Goal: Information Seeking & Learning: Learn about a topic

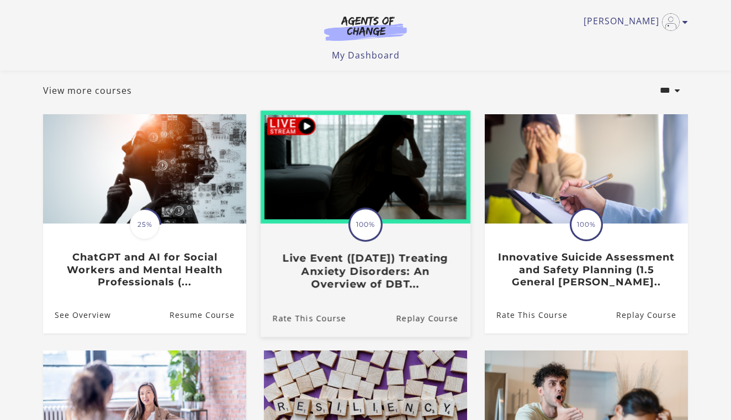
scroll to position [61, 0]
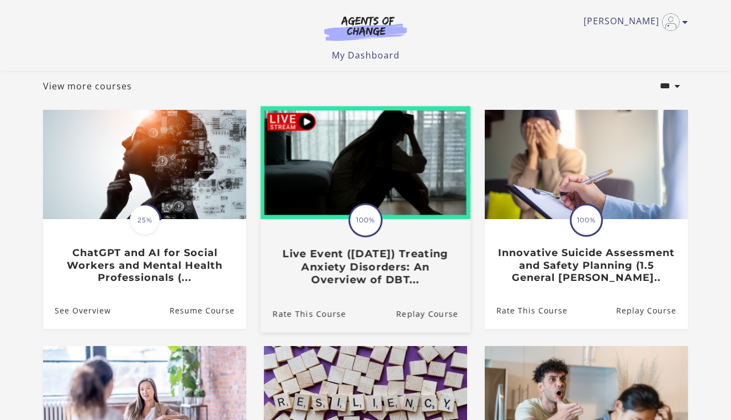
click at [351, 280] on h3 "Live Event (8/22/25) Treating Anxiety Disorders: An Overview of DBT..." at bounding box center [365, 266] width 185 height 39
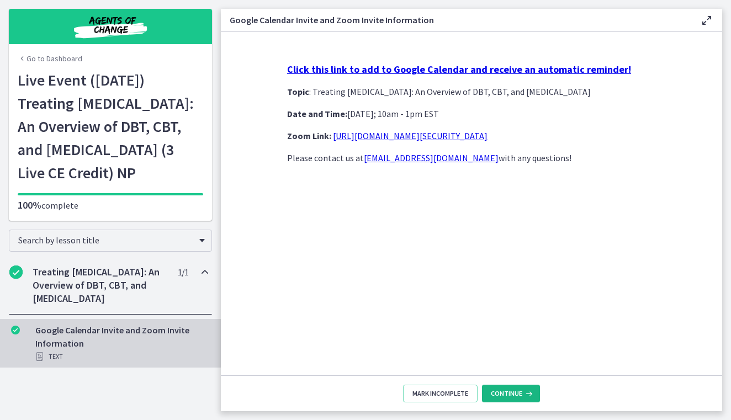
click at [526, 393] on icon at bounding box center [527, 393] width 11 height 9
click at [518, 394] on span "Continue" at bounding box center [506, 393] width 31 height 9
click at [464, 390] on span "Mark Incomplete" at bounding box center [440, 393] width 56 height 9
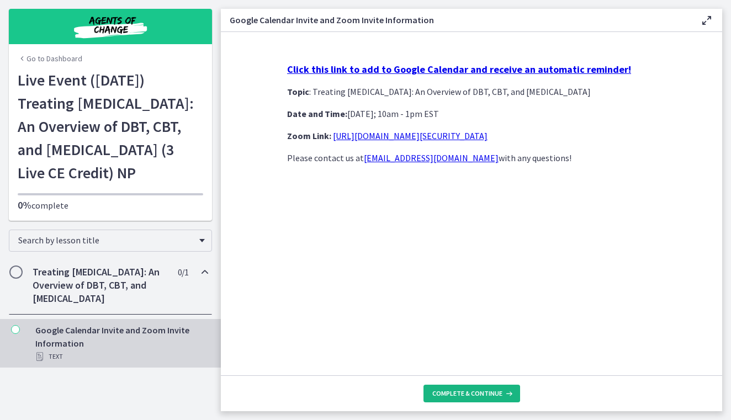
click at [464, 392] on span "Complete & continue" at bounding box center [467, 393] width 70 height 9
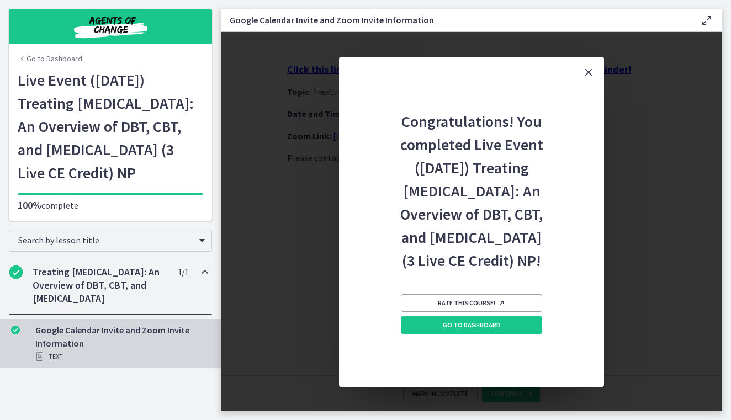
click at [593, 66] on icon "Close" at bounding box center [588, 72] width 13 height 13
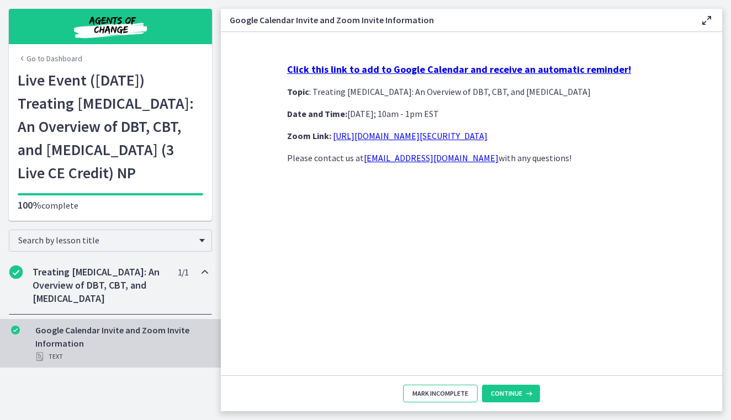
click at [429, 392] on span "Mark Incomplete" at bounding box center [440, 393] width 56 height 9
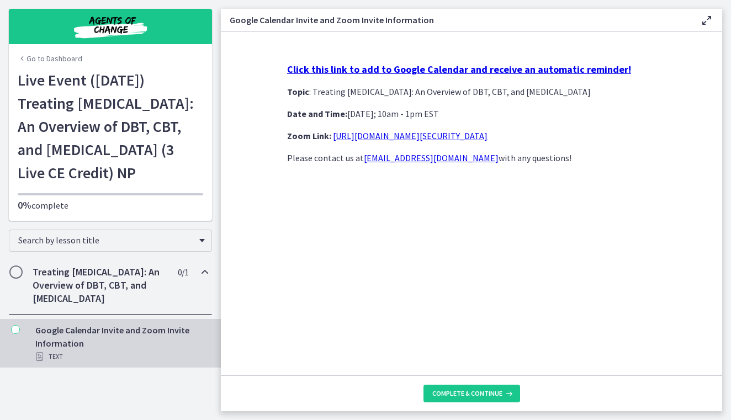
click at [131, 305] on h2 "Treating Anxiety Disorders: An Overview of DBT, CBT, and Exposure and Response …" at bounding box center [100, 286] width 135 height 40
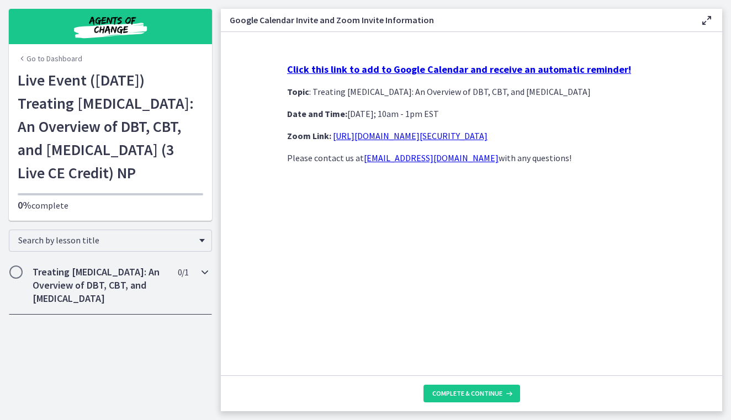
click at [206, 279] on icon "Chapters" at bounding box center [204, 272] width 13 height 13
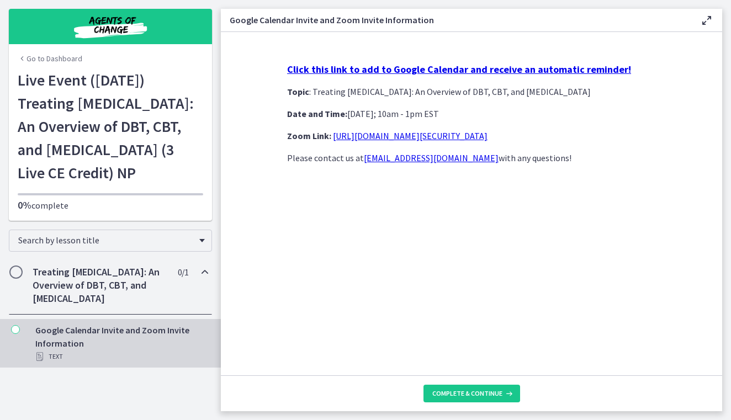
click at [100, 305] on h2 "Treating Anxiety Disorders: An Overview of DBT, CBT, and Exposure and Response …" at bounding box center [100, 286] width 135 height 40
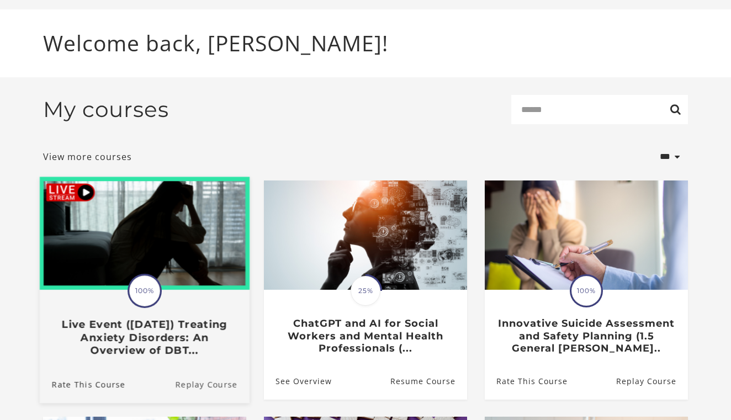
click at [201, 394] on link "Replay Course" at bounding box center [212, 383] width 75 height 37
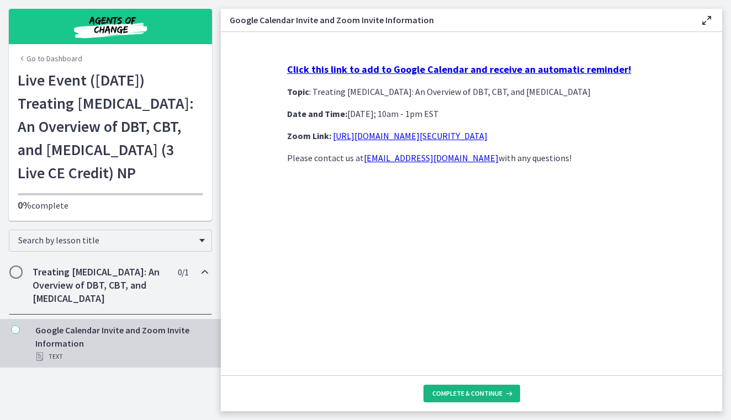
click at [461, 394] on span "Complete & continue" at bounding box center [467, 393] width 70 height 9
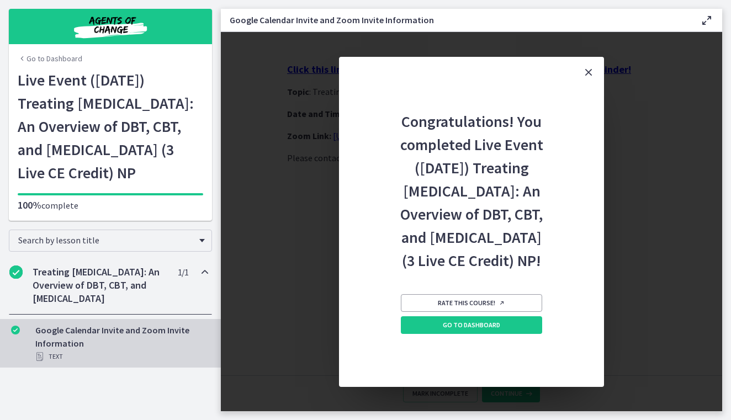
click at [470, 357] on div "Rate this course! Go to Dashboard" at bounding box center [471, 329] width 141 height 115
click at [470, 334] on link "Go to Dashboard" at bounding box center [471, 325] width 141 height 18
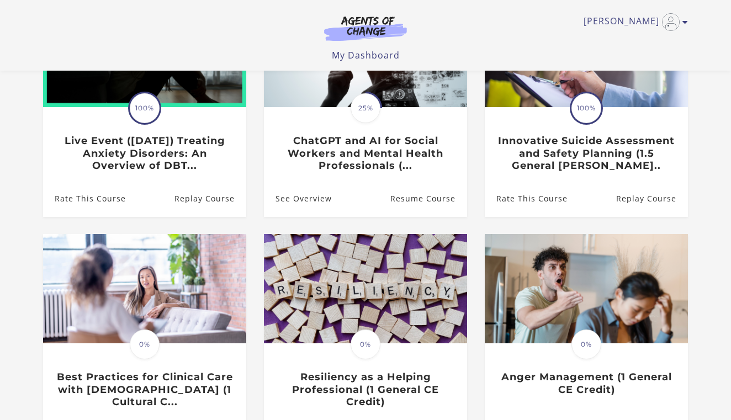
scroll to position [168, 0]
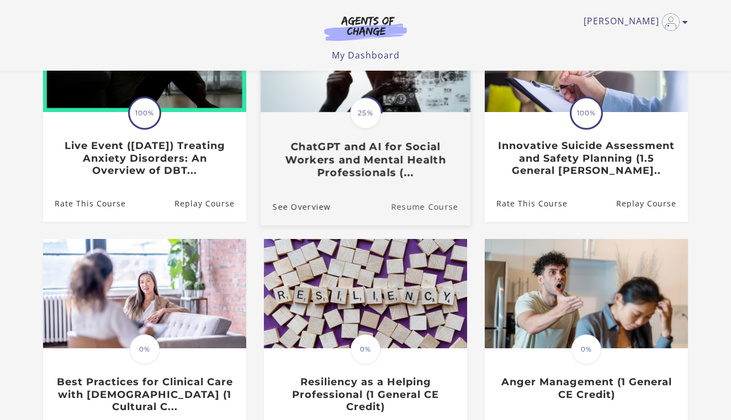
click at [417, 209] on link "Resume Course" at bounding box center [430, 206] width 79 height 37
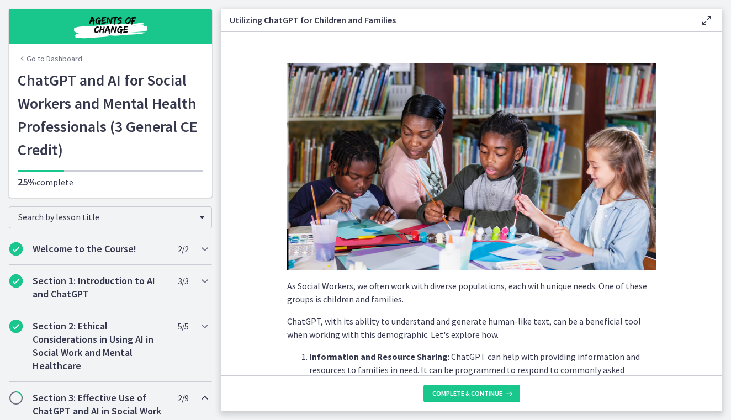
click at [707, 20] on icon at bounding box center [706, 20] width 13 height 13
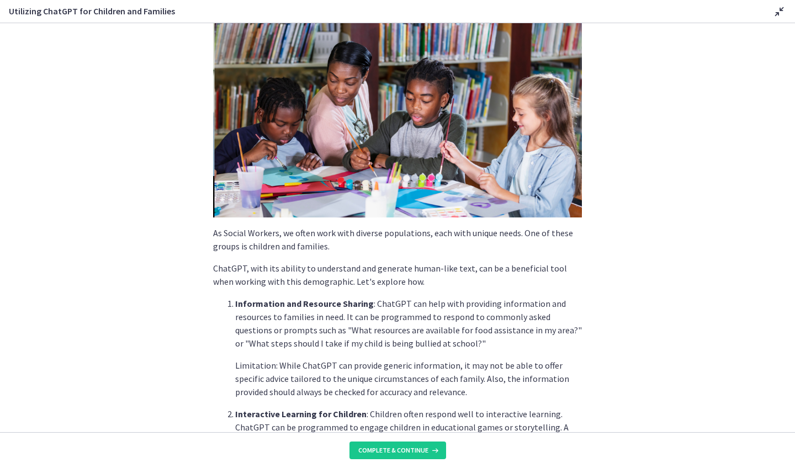
scroll to position [46, 0]
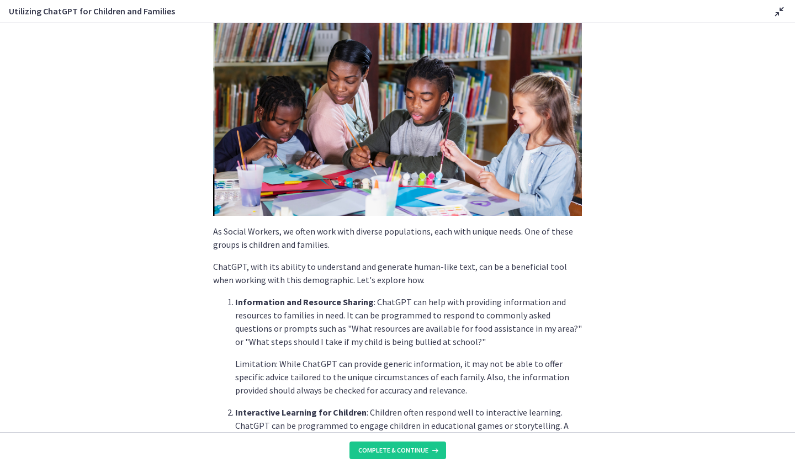
click at [152, 188] on section "As Social Workers, we often work with diverse populations, each with unique nee…" at bounding box center [397, 227] width 795 height 409
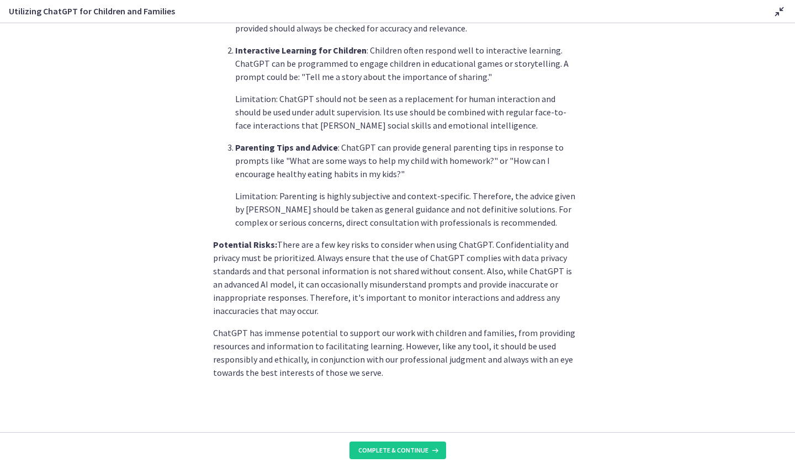
scroll to position [408, 0]
click at [366, 420] on span "Complete & continue" at bounding box center [393, 450] width 70 height 9
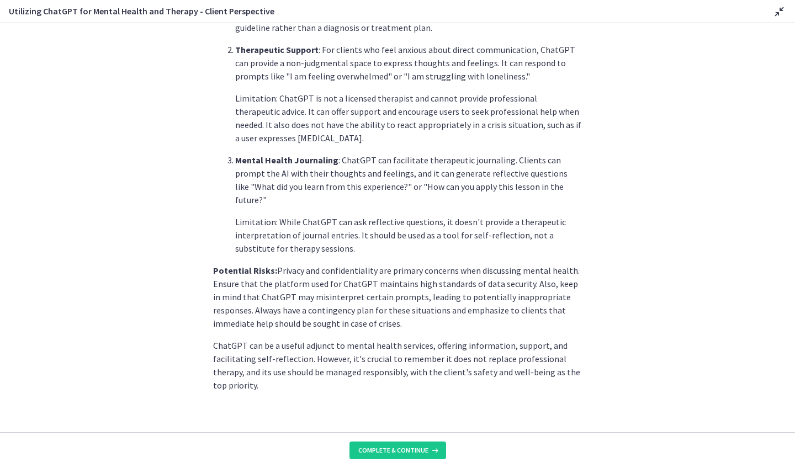
scroll to position [386, 0]
click at [387, 420] on span "Complete & continue" at bounding box center [393, 450] width 70 height 9
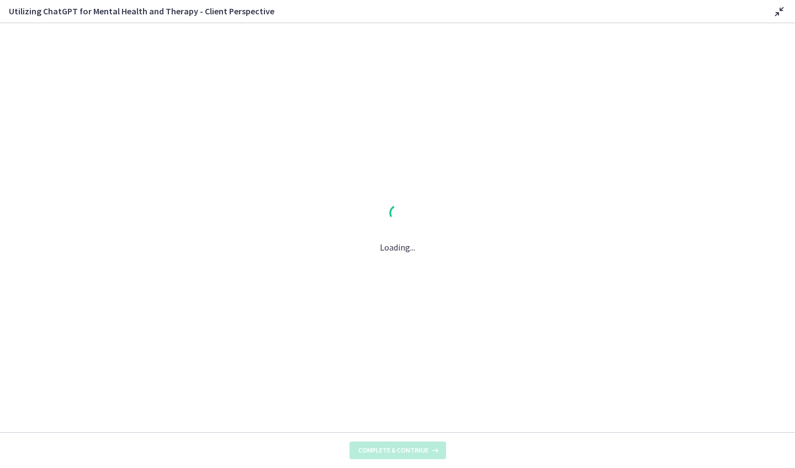
scroll to position [0, 0]
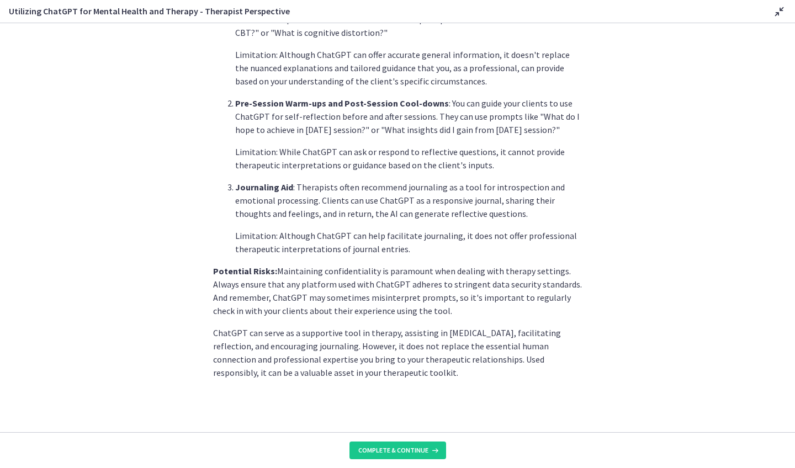
scroll to position [359, 0]
click at [369, 420] on span "Complete & continue" at bounding box center [393, 450] width 70 height 9
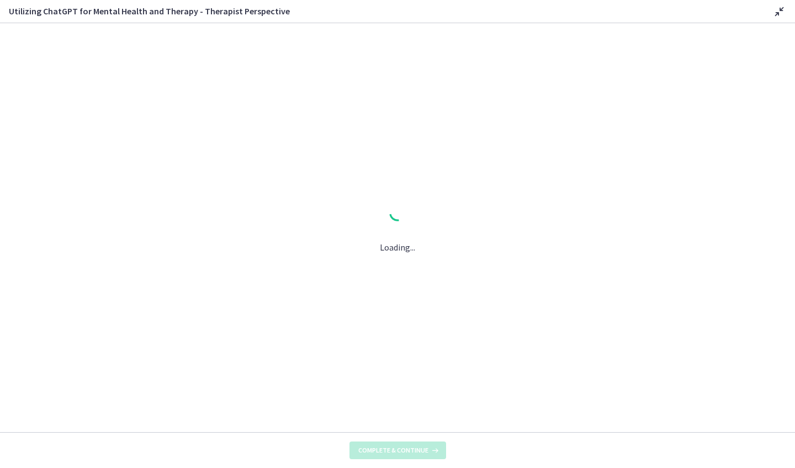
scroll to position [0, 0]
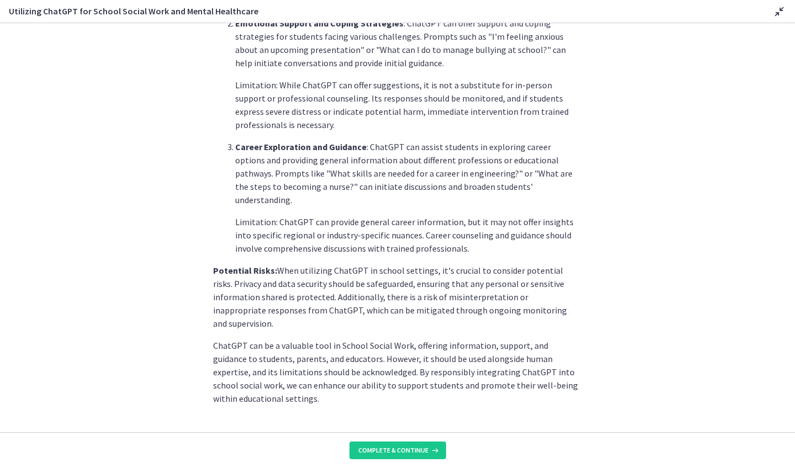
scroll to position [412, 0]
click at [367, 420] on footer "Complete & continue" at bounding box center [397, 450] width 795 height 36
click at [366, 420] on span "Complete & continue" at bounding box center [393, 450] width 70 height 9
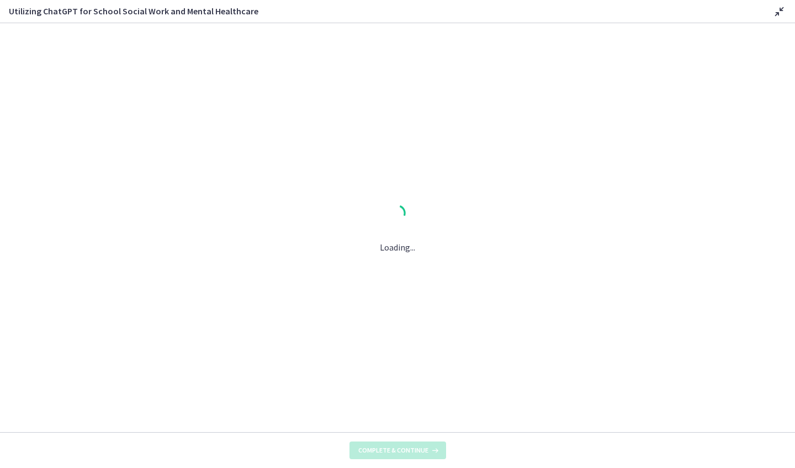
scroll to position [0, 0]
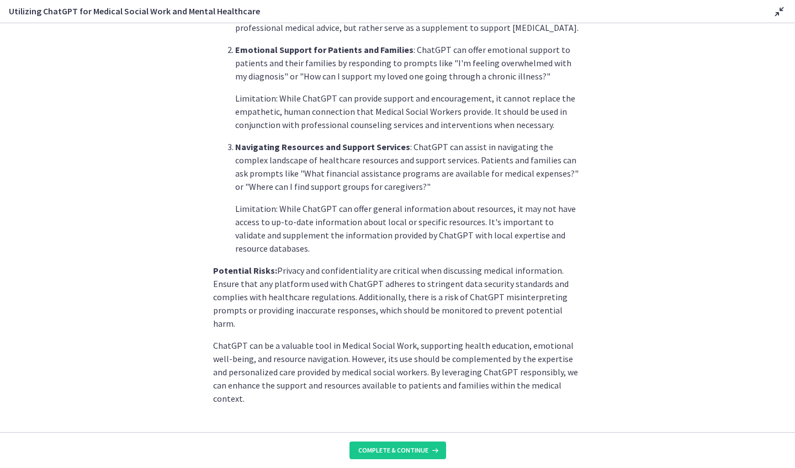
scroll to position [373, 0]
click at [376, 420] on span "Complete & continue" at bounding box center [393, 450] width 70 height 9
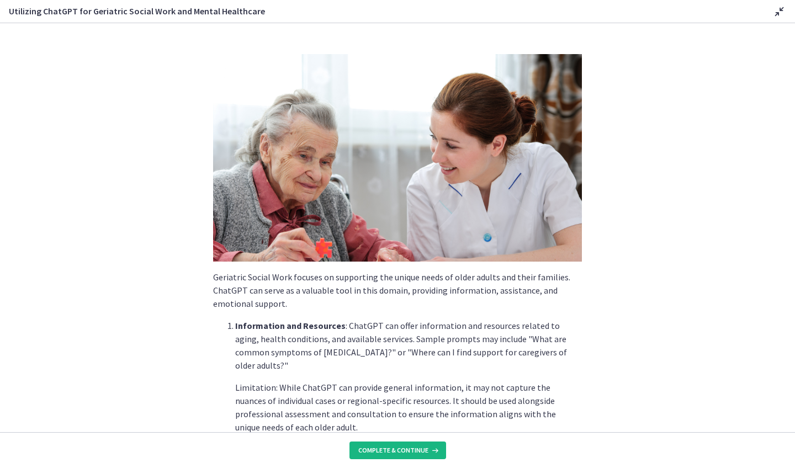
click at [411, 420] on span "Complete & continue" at bounding box center [393, 450] width 70 height 9
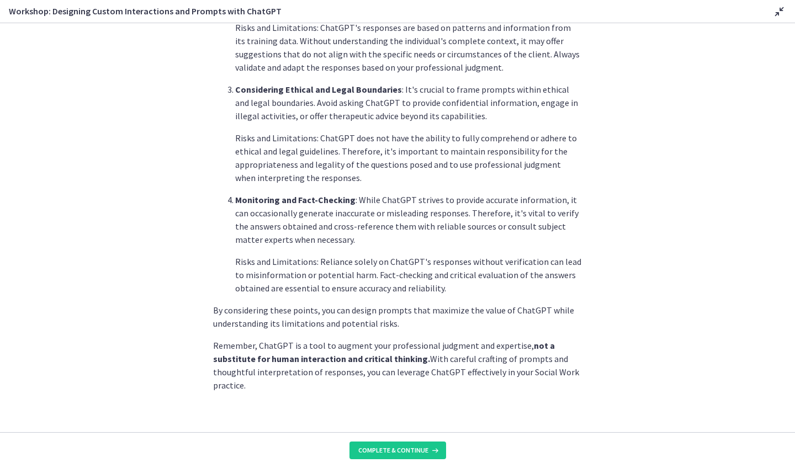
scroll to position [518, 0]
click at [396, 420] on span "Complete & continue" at bounding box center [393, 450] width 70 height 9
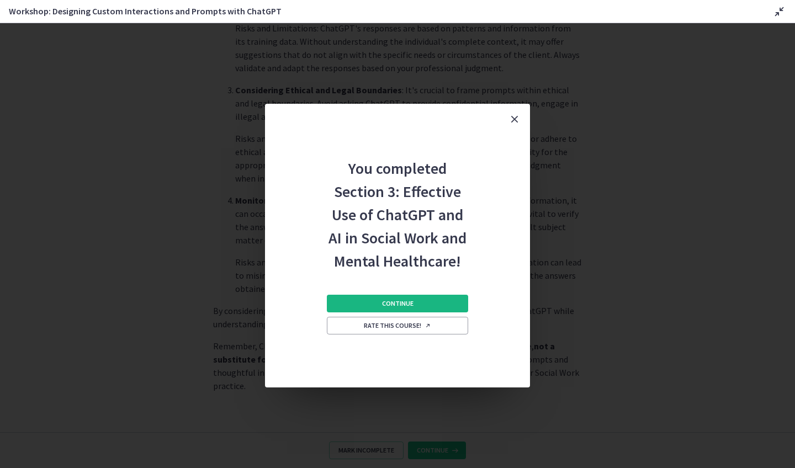
click at [403, 296] on button "Continue" at bounding box center [397, 304] width 141 height 18
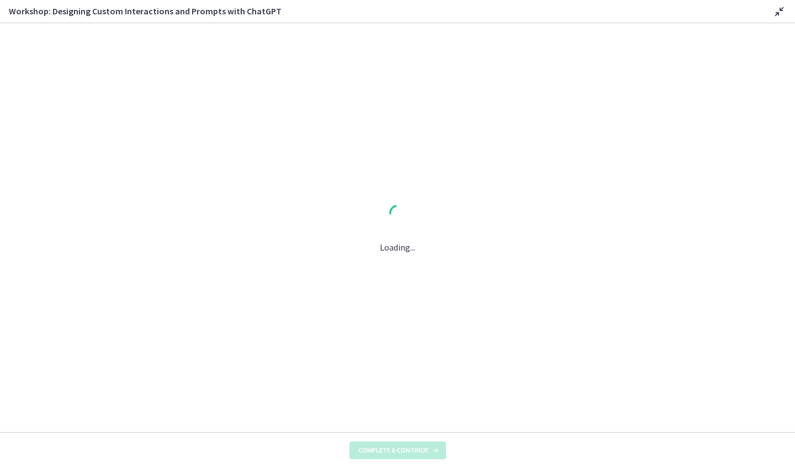
scroll to position [0, 0]
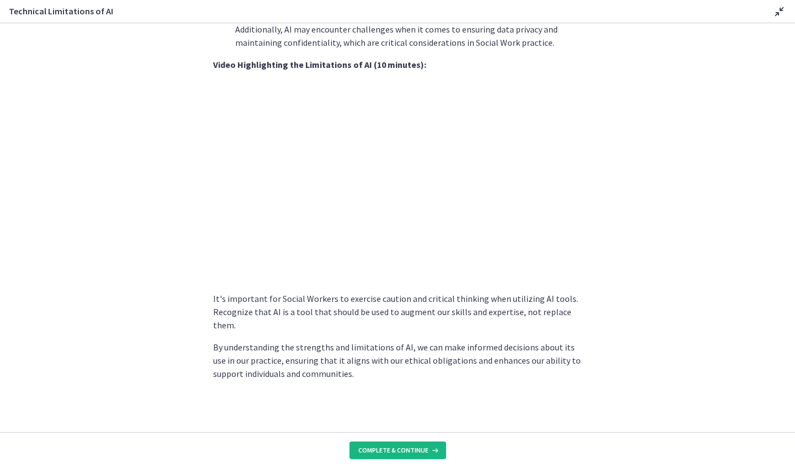
click at [381, 420] on span "Complete & continue" at bounding box center [393, 450] width 70 height 9
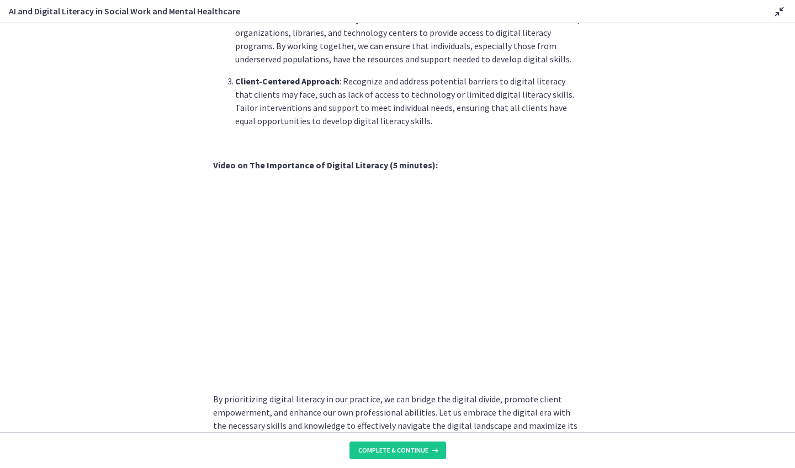
scroll to position [835, 0]
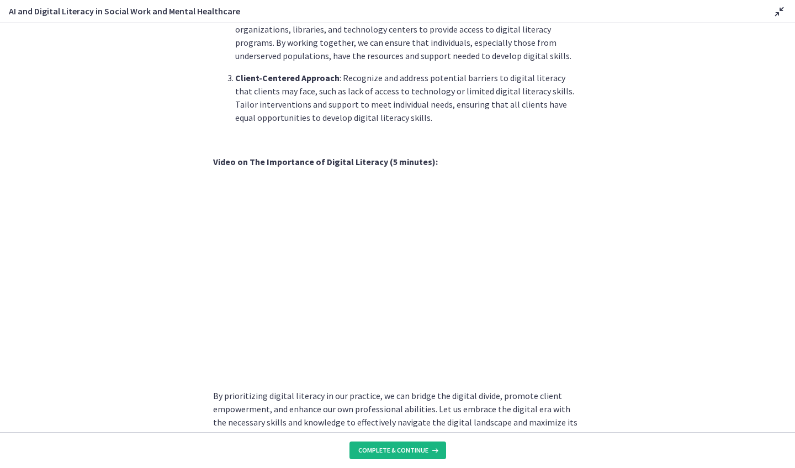
click at [395, 420] on span "Complete & continue" at bounding box center [393, 450] width 70 height 9
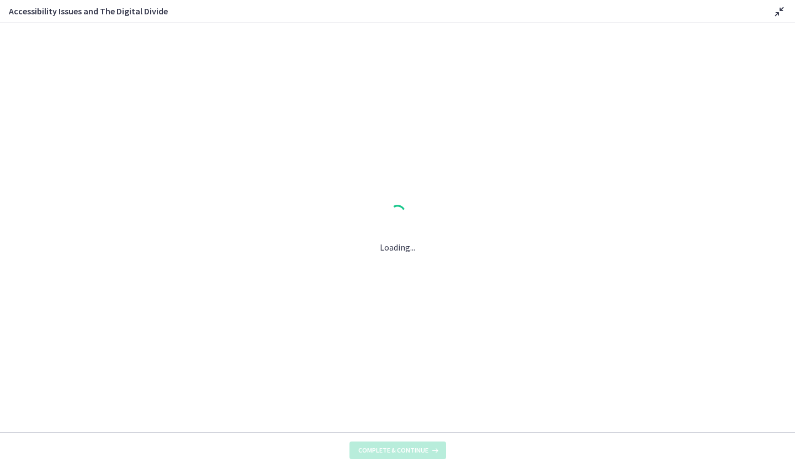
scroll to position [0, 0]
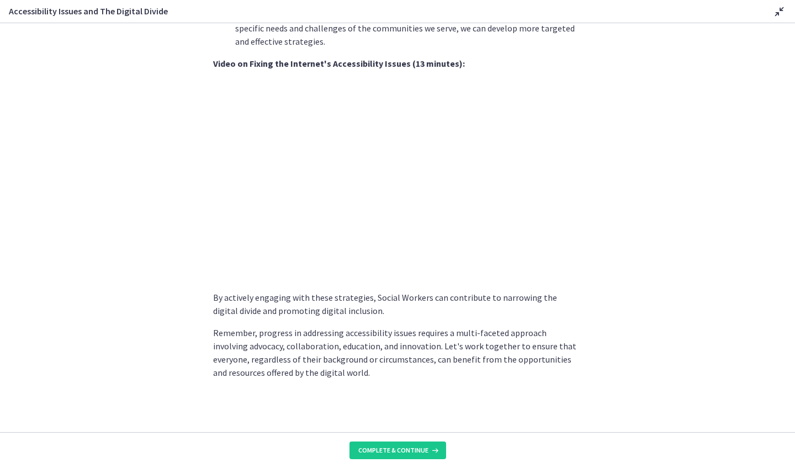
scroll to position [862, 0]
click at [418, 420] on span "Complete & continue" at bounding box center [393, 450] width 70 height 9
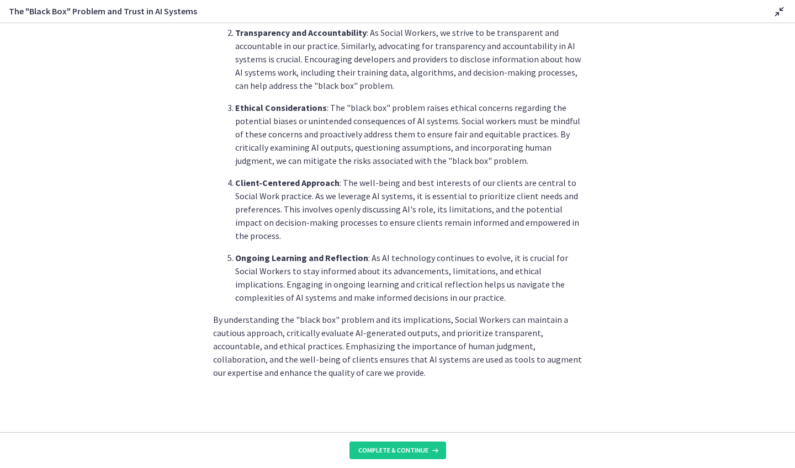
click at [380, 420] on footer "Complete & continue" at bounding box center [397, 450] width 795 height 36
click at [376, 420] on span "Complete & continue" at bounding box center [393, 450] width 70 height 9
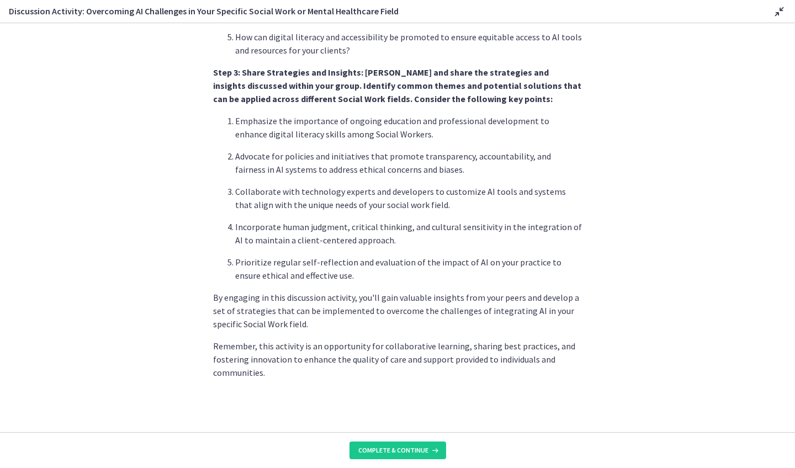
scroll to position [598, 0]
click at [362, 420] on span "Complete & continue" at bounding box center [393, 450] width 70 height 9
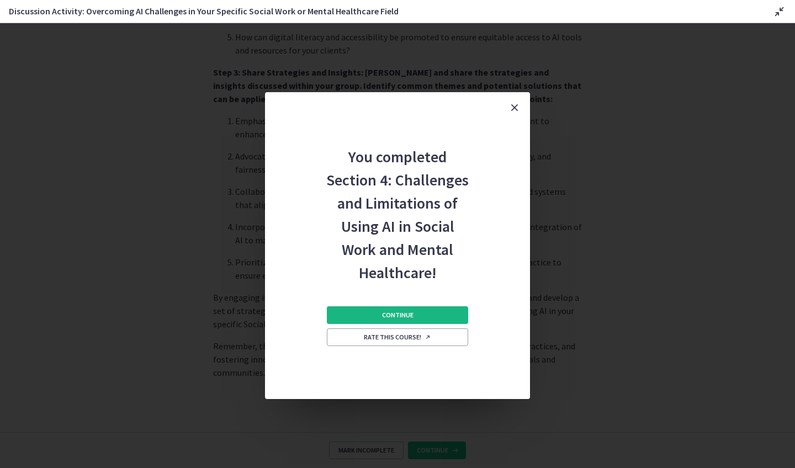
click at [362, 312] on button "Continue" at bounding box center [397, 315] width 141 height 18
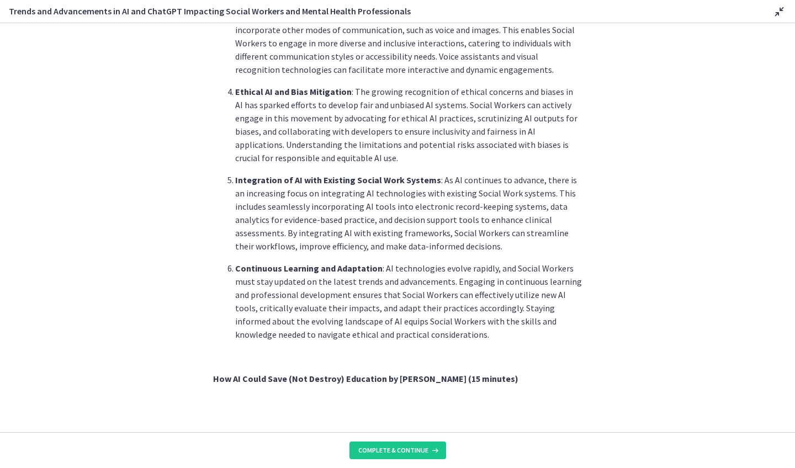
scroll to position [437, 0]
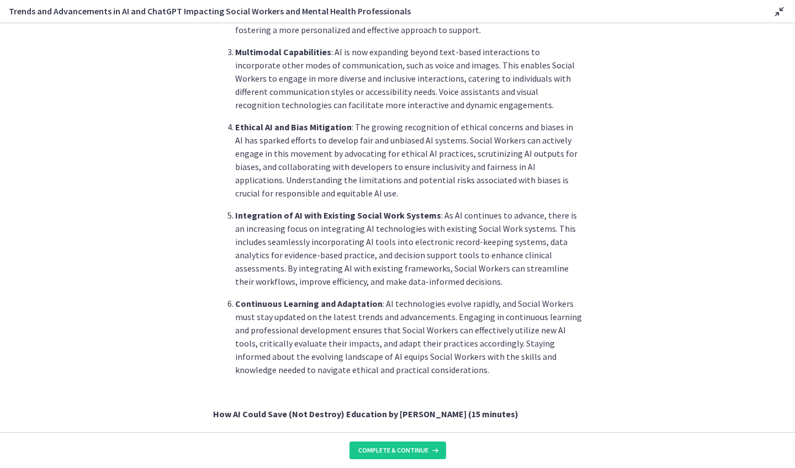
click at [730, 13] on icon at bounding box center [779, 11] width 13 height 13
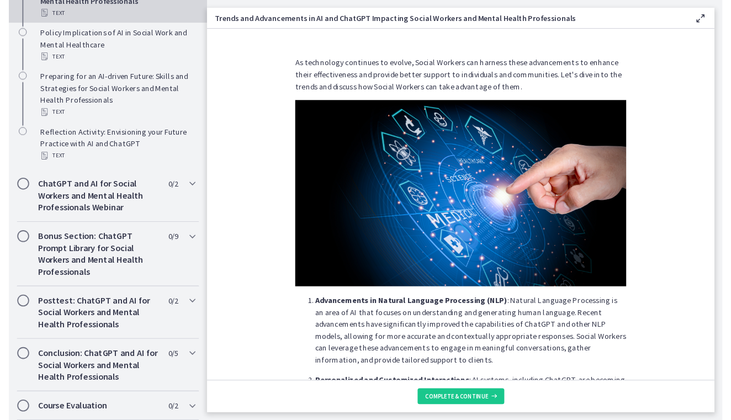
scroll to position [0, 0]
